Goal: Answer question/provide support: Share knowledge or assist other users

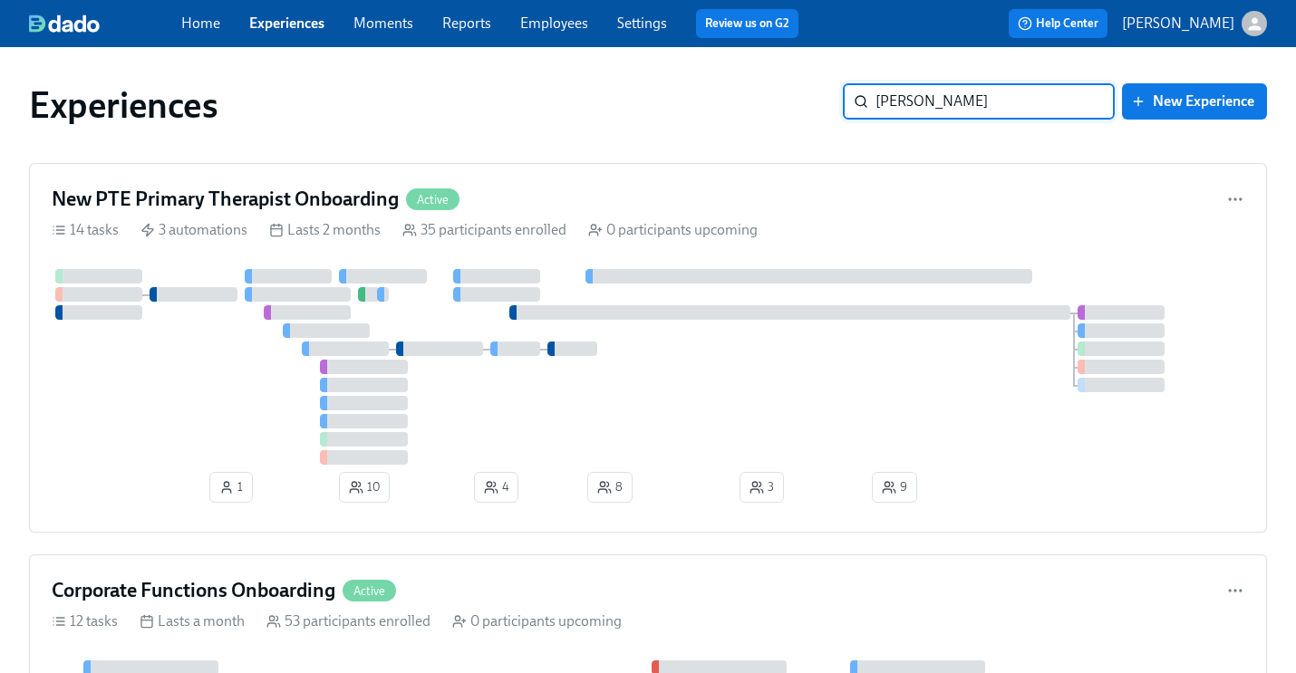
type input "[PERSON_NAME]"
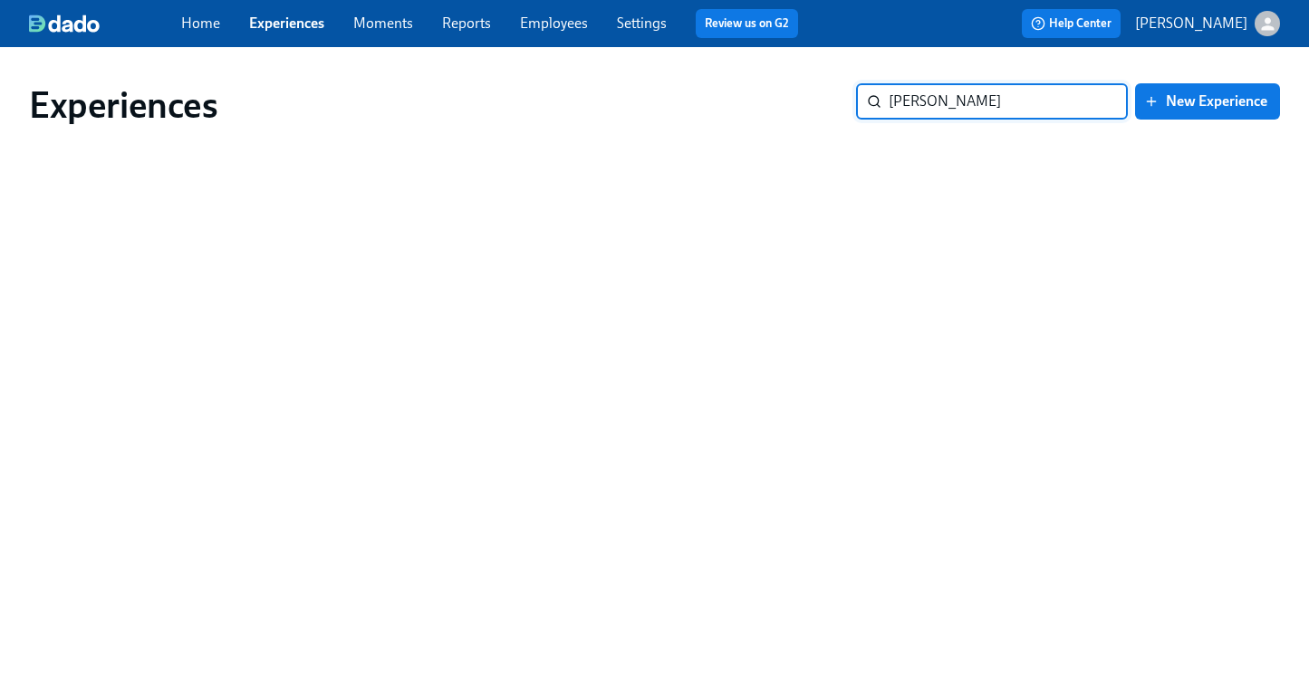
click at [572, 14] on link "Employees" at bounding box center [554, 22] width 68 height 17
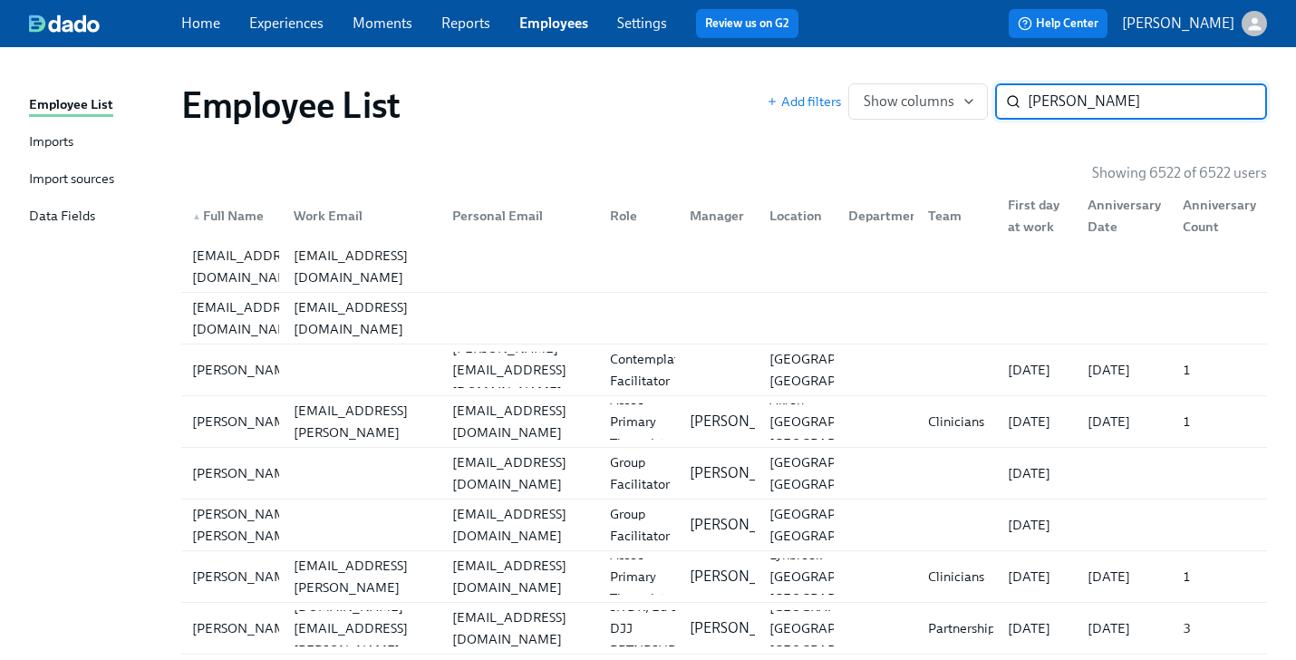
type input "[PERSON_NAME]"
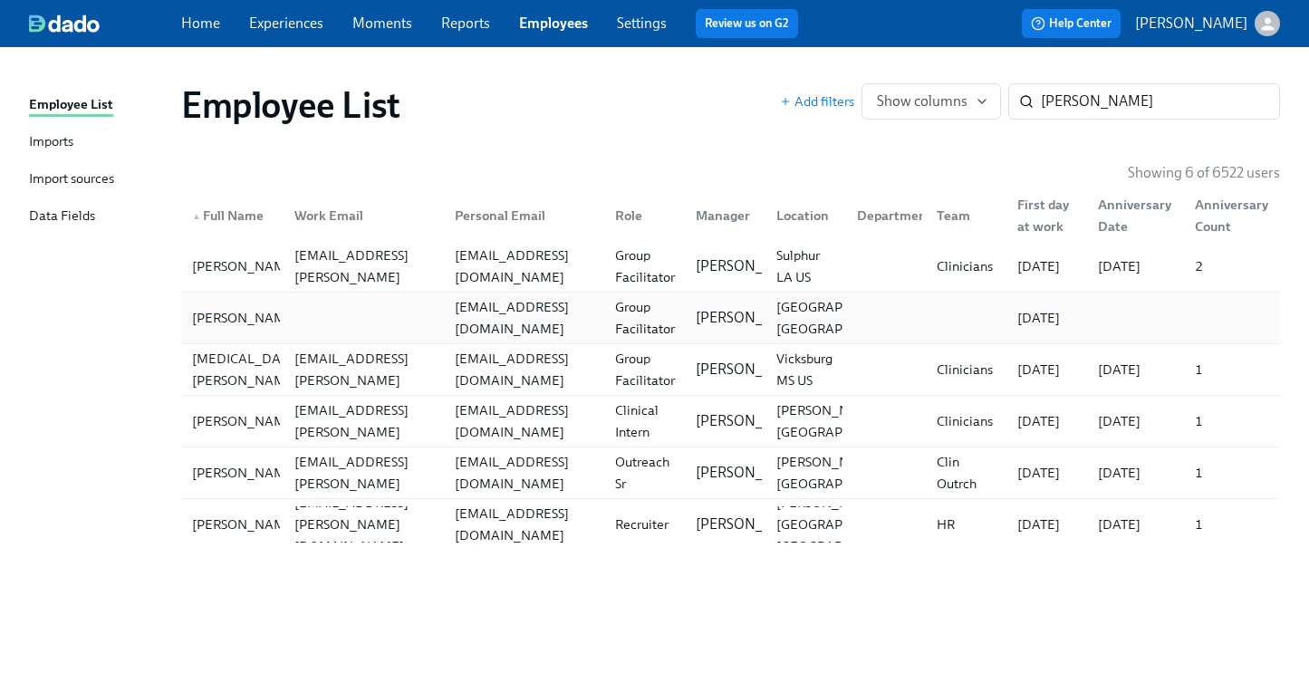
click at [652, 318] on div "Group Facilitator" at bounding box center [645, 317] width 74 height 43
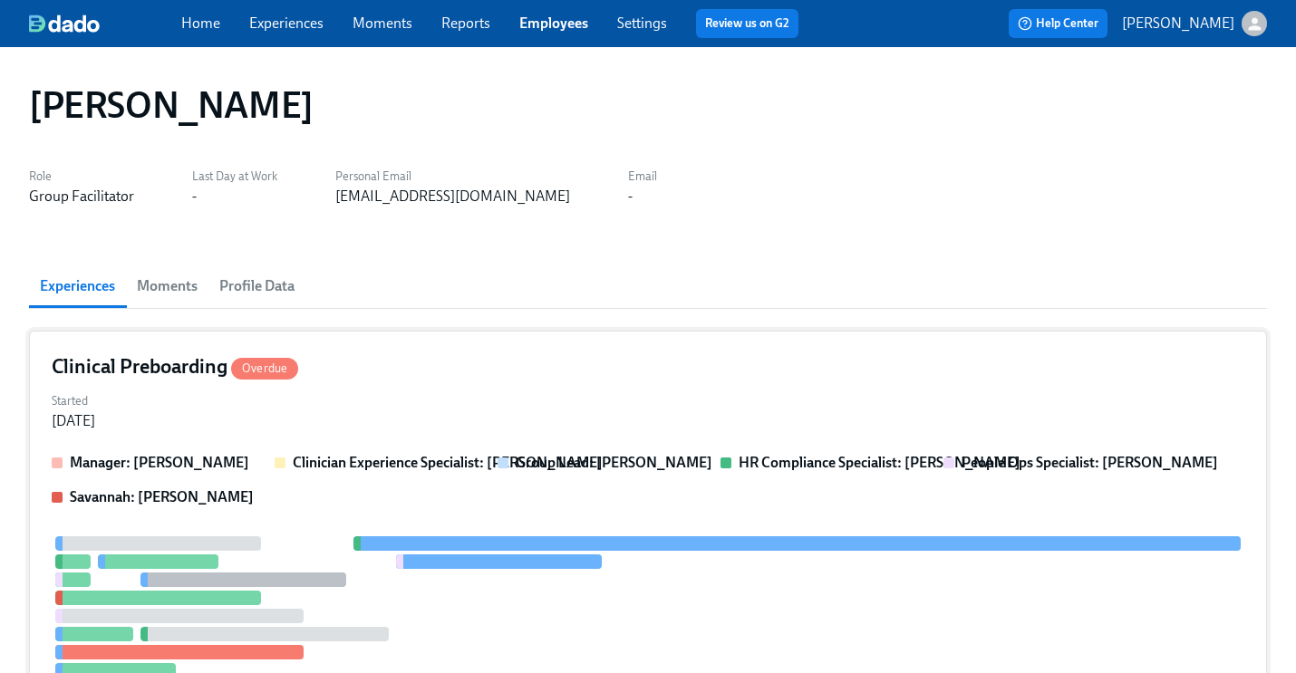
click at [652, 363] on div "Clinical Preboarding Overdue" at bounding box center [648, 366] width 1192 height 27
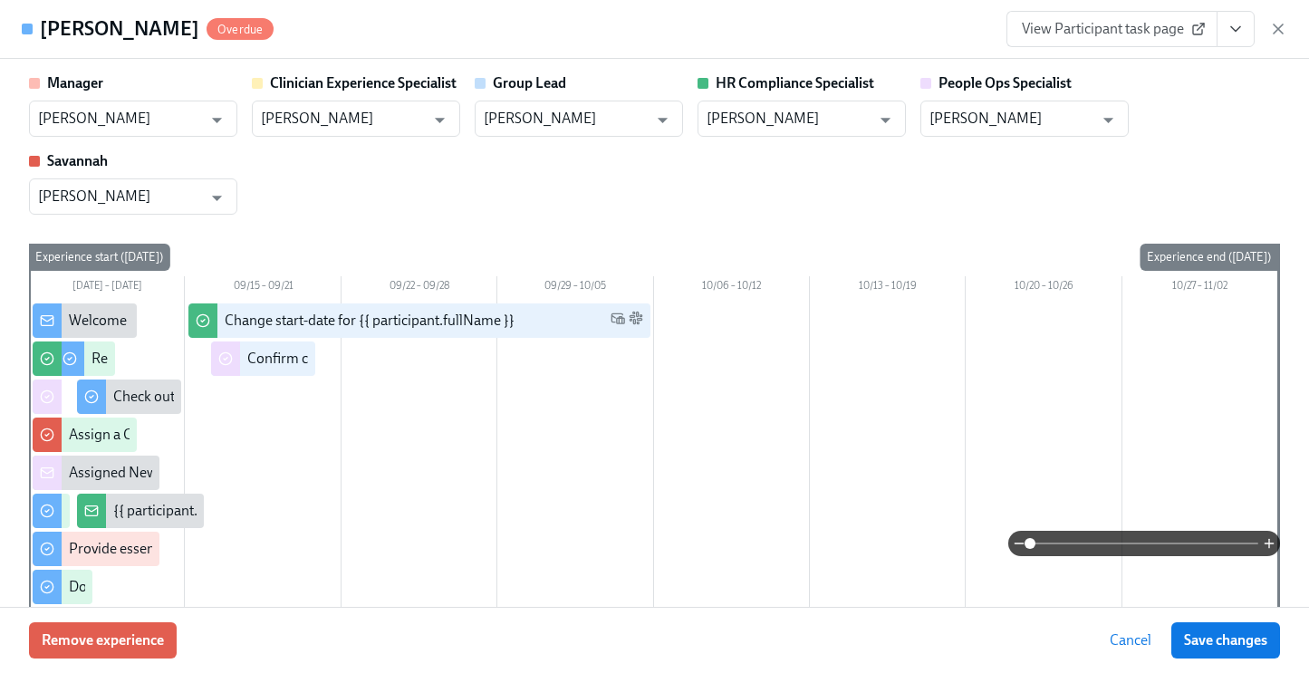
click at [1237, 24] on icon "View task page" at bounding box center [1236, 29] width 18 height 18
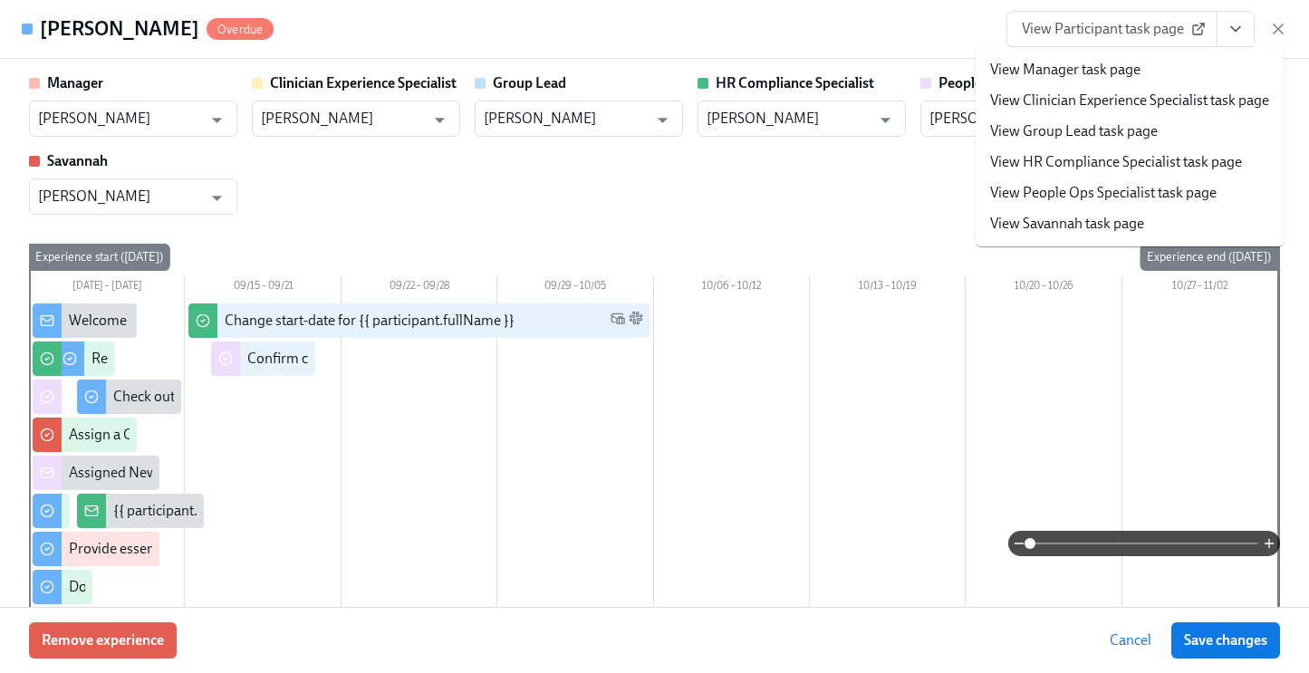
click at [854, 198] on div "Manager [PERSON_NAME] ​ Clinician Experience Specialist [PERSON_NAME] ​ Group L…" at bounding box center [654, 143] width 1251 height 141
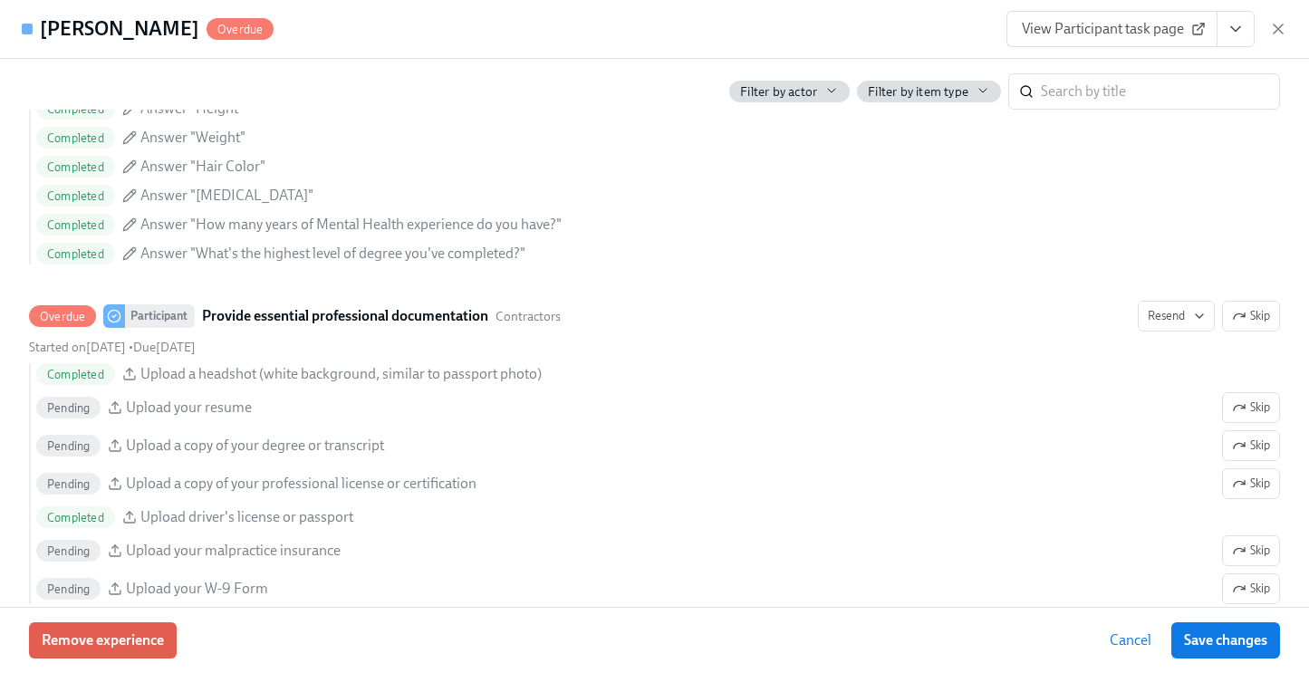
scroll to position [2015, 0]
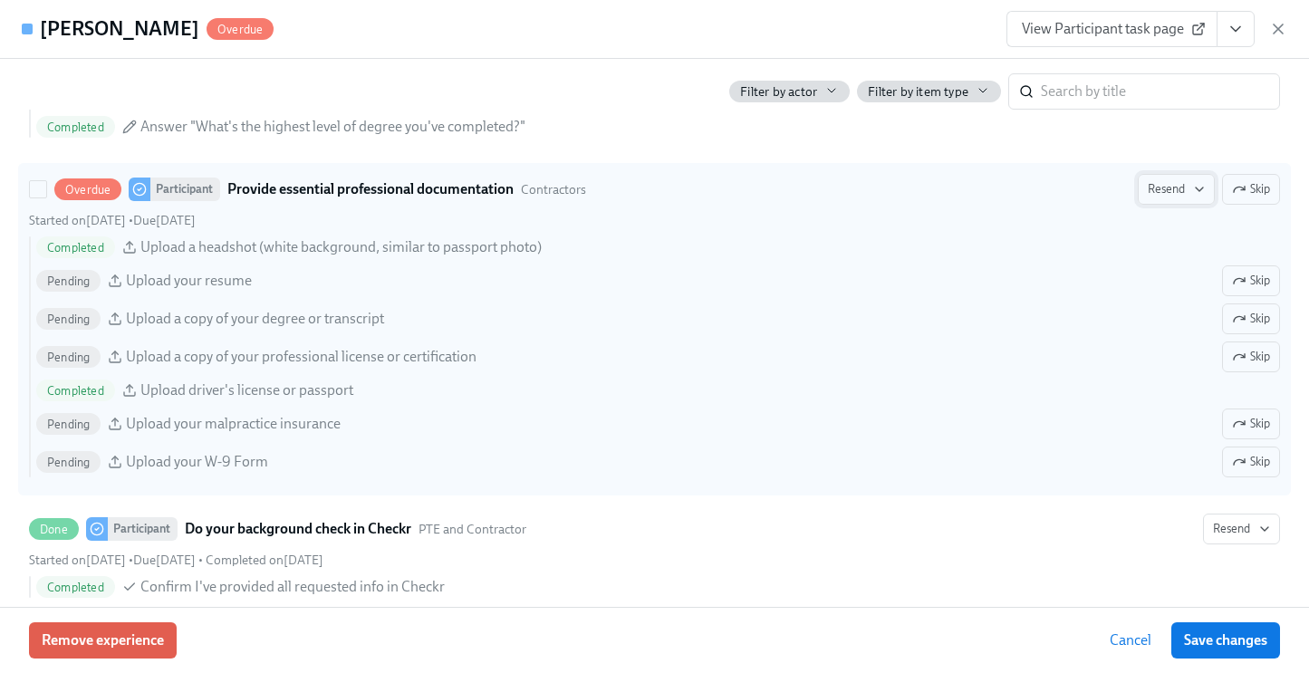
click at [1162, 188] on span "Resend" at bounding box center [1176, 189] width 57 height 18
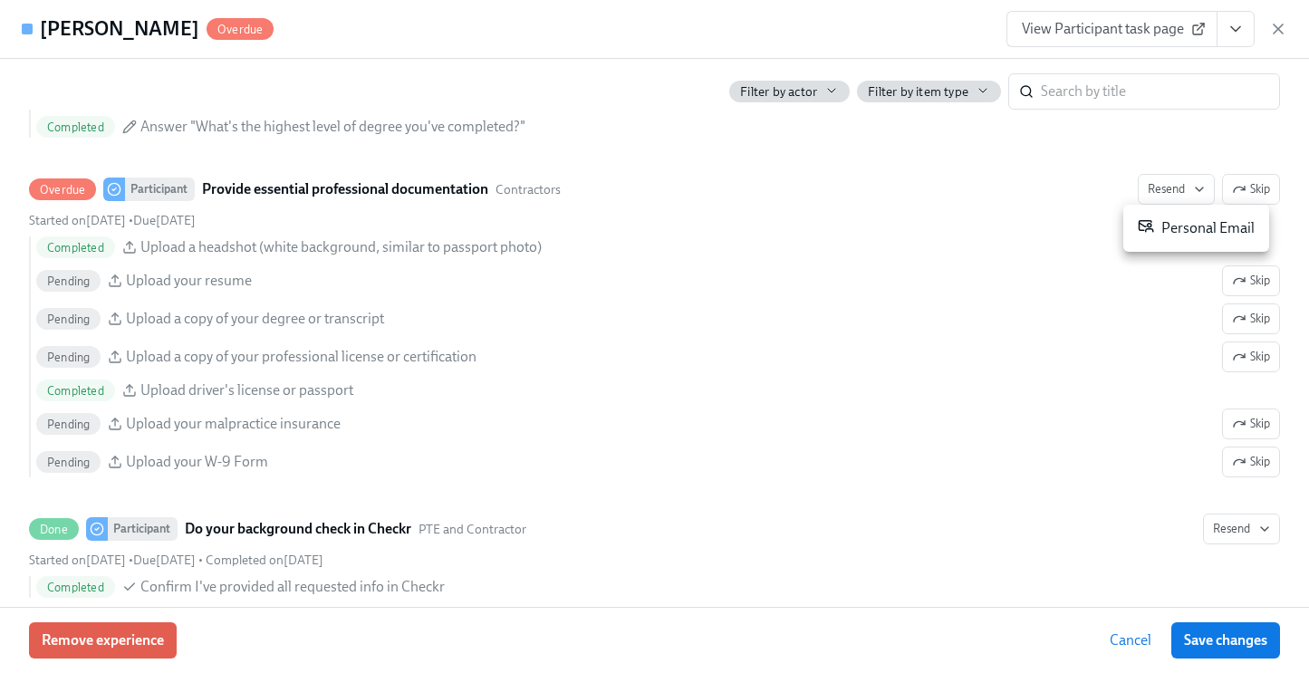
click at [1165, 234] on div "Personal Email" at bounding box center [1196, 228] width 117 height 22
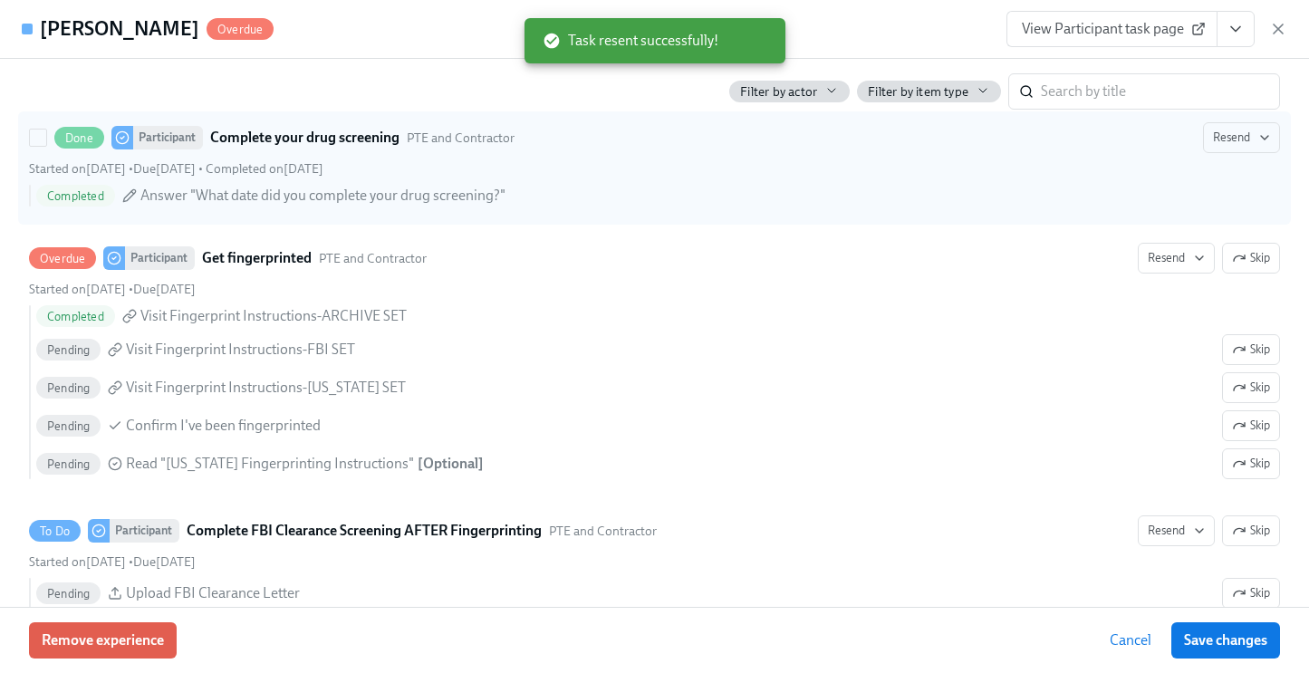
scroll to position [2675, 0]
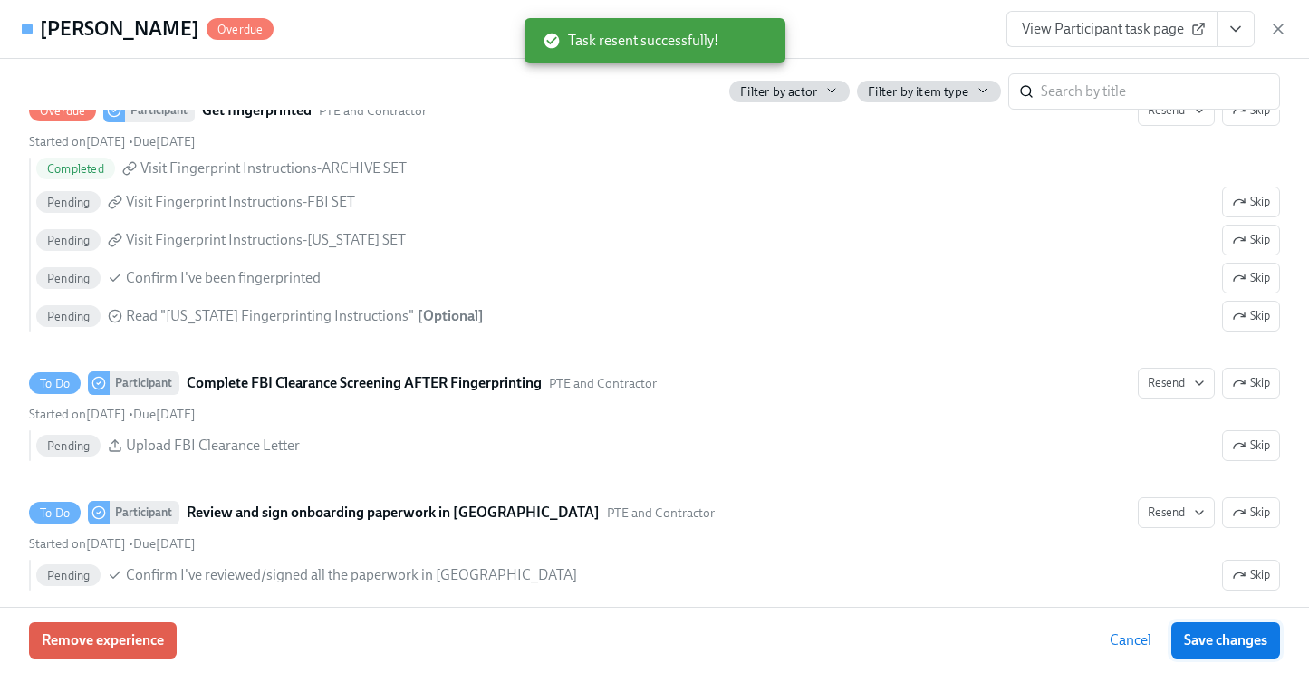
click at [1191, 631] on span "Save changes" at bounding box center [1225, 640] width 83 height 18
